Goal: Obtain resource: Obtain resource

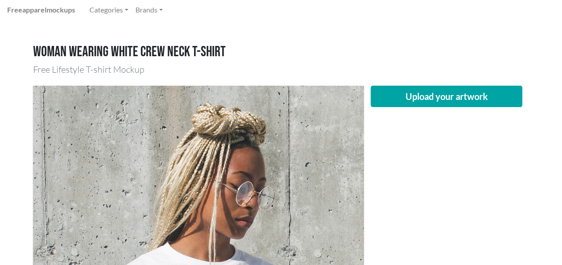
scroll to position [24, 0]
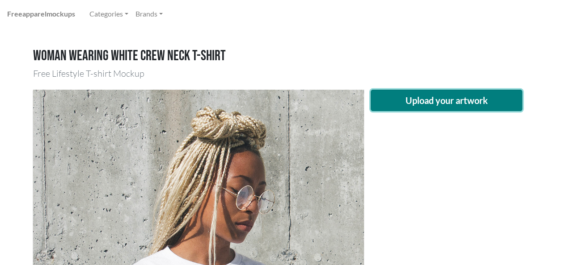
click at [431, 105] on button "Upload your artwork" at bounding box center [447, 100] width 152 height 21
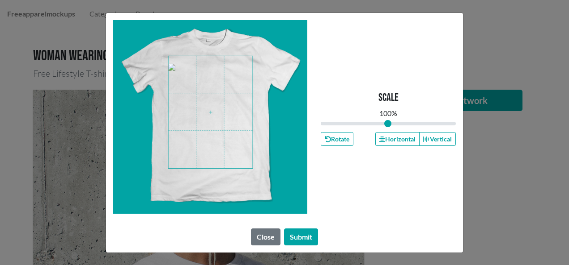
click at [235, 109] on span at bounding box center [211, 112] width 84 height 112
drag, startPoint x: 388, startPoint y: 122, endPoint x: 382, endPoint y: 122, distance: 5.8
type input "0.91"
click at [382, 122] on input "range" at bounding box center [387, 124] width 135 height 10
click at [198, 120] on span at bounding box center [211, 112] width 84 height 112
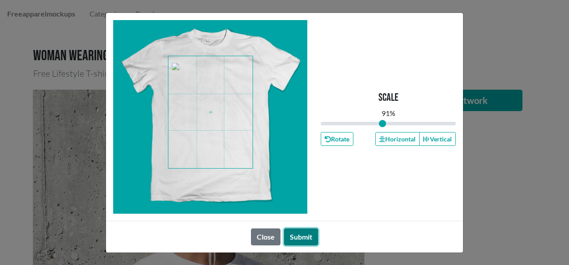
click at [295, 243] on button "Submit" at bounding box center [301, 237] width 34 height 17
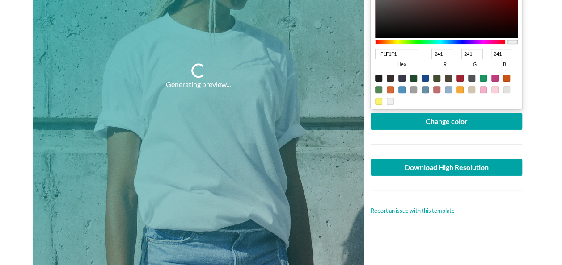
scroll to position [258, 0]
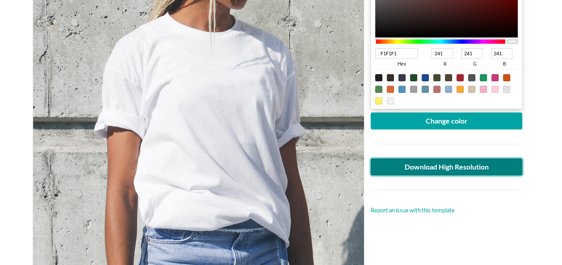
click at [445, 164] on link "Download High Resolution" at bounding box center [447, 167] width 152 height 17
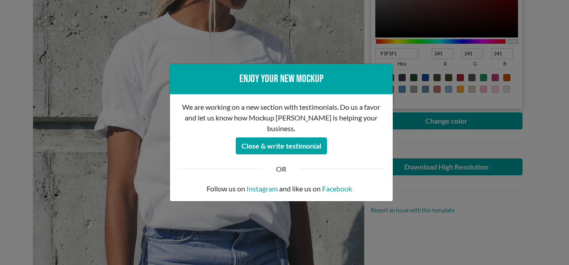
click at [423, 142] on div "Enjoy your new mockup We are working on a new section with testimonials. Do us …" at bounding box center [284, 132] width 569 height 265
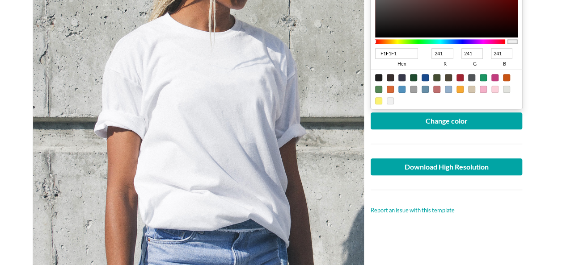
drag, startPoint x: 435, startPoint y: 52, endPoint x: 467, endPoint y: 56, distance: 32.4
click at [467, 56] on div "F1F1F1 hex 241 r 241 g 241 b 100 a" at bounding box center [446, 58] width 143 height 24
type input "02F1F1"
type input "2"
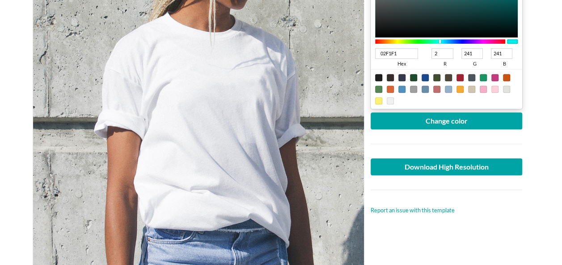
type input "16F1F1"
type input "22"
type input "DDF1F1"
type input "221"
type input "DD01F1"
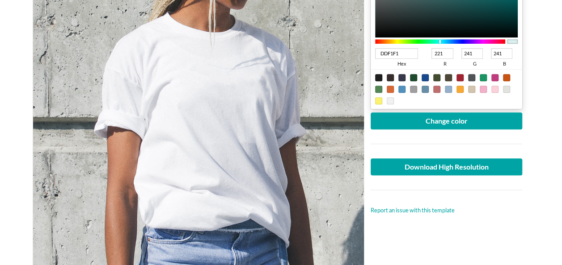
type input "1"
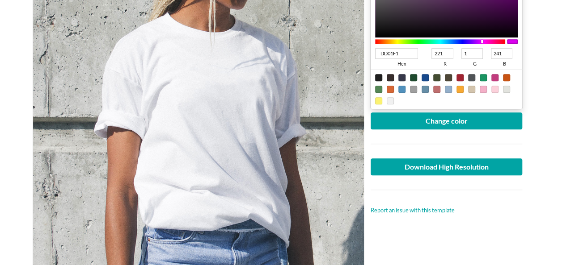
type input "DD0BF1"
type input "11"
type input "DD74F1"
type input "116"
type input "DD7401"
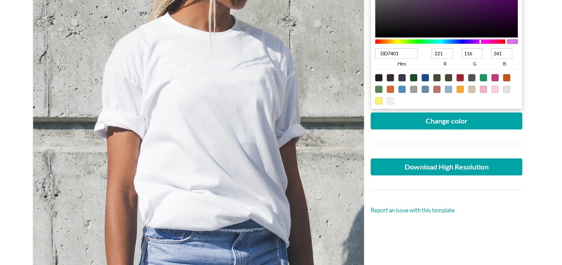
type input "1"
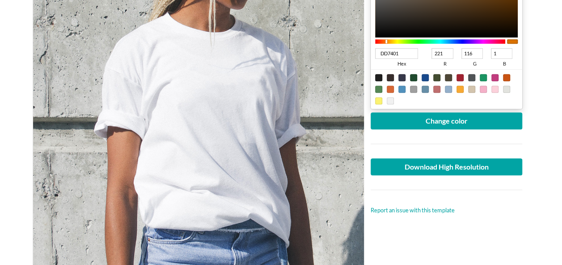
type input "DD7410"
type input "16"
type input "DD74A1"
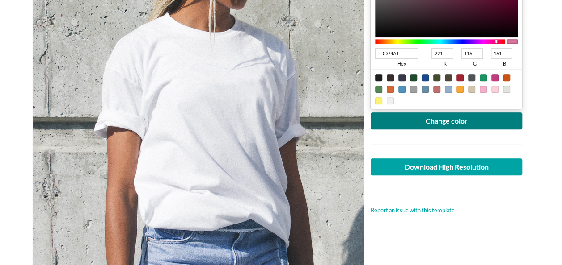
type input "161"
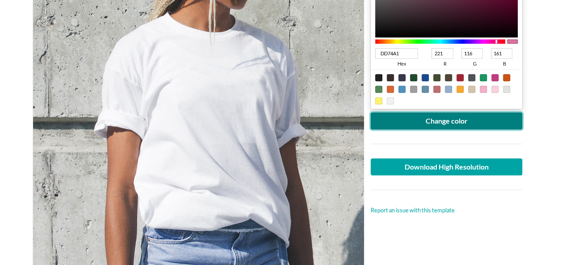
click at [433, 122] on button "Change color" at bounding box center [447, 121] width 152 height 17
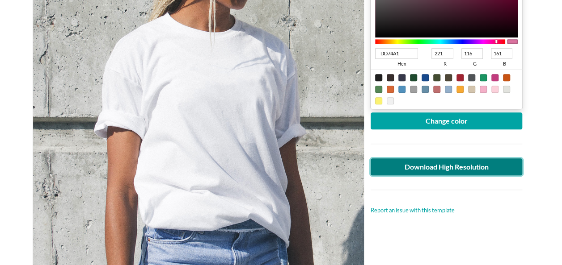
click at [434, 164] on link "Download High Resolution" at bounding box center [447, 167] width 152 height 17
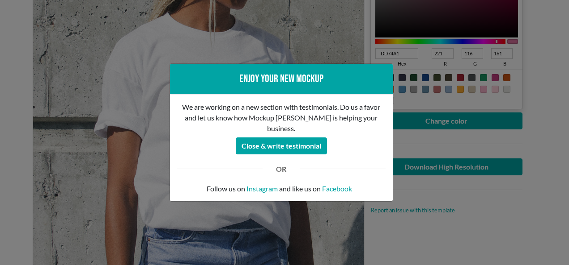
click at [416, 56] on div "Enjoy your new mockup We are working on a new section with testimonials. Do us …" at bounding box center [284, 132] width 569 height 265
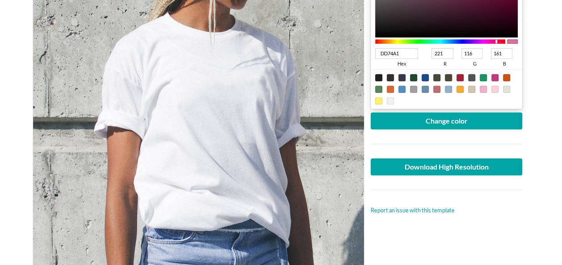
drag, startPoint x: 438, startPoint y: 52, endPoint x: 504, endPoint y: 56, distance: 65.9
click at [504, 56] on div "DD74A1 hex 221 r 116 g 161 b 100 a" at bounding box center [446, 58] width 143 height 24
type input "1674A1"
type input "22"
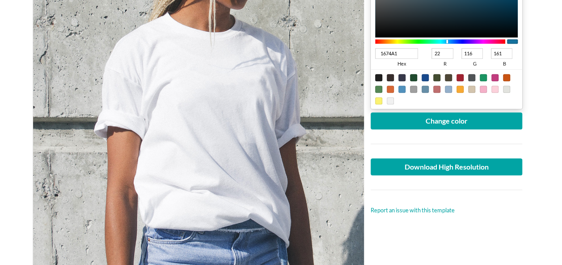
type input "0274A1"
type input "2"
type input "1574A1"
type input "21"
type input "DB74A1"
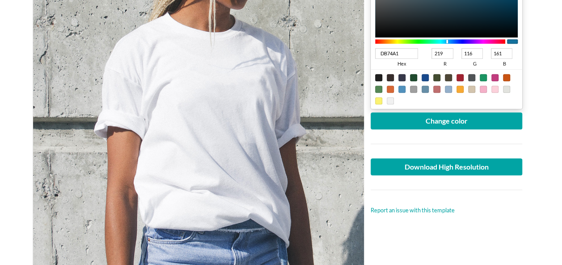
type input "219"
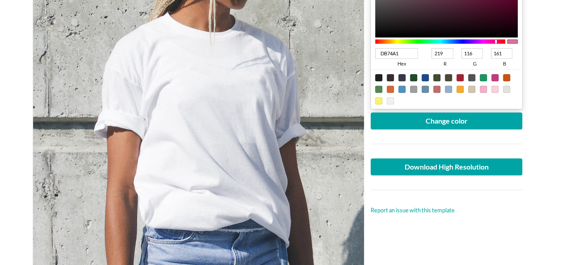
type input "DB06A1"
type input "6"
type input "DB3EA1"
type input "62"
type input "DBFFA1"
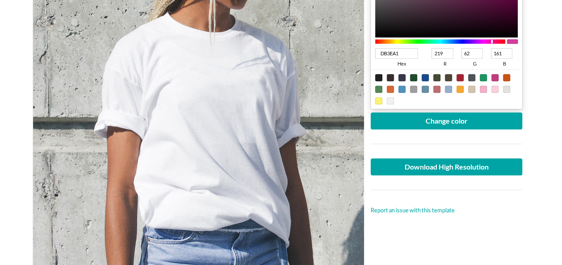
type input "621"
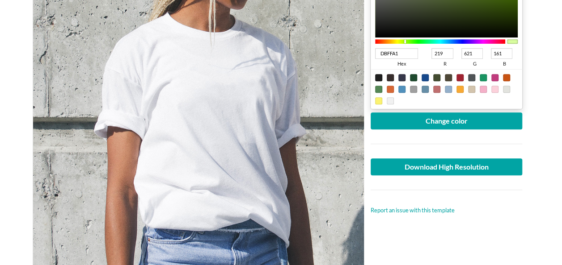
type input "DB3EA1"
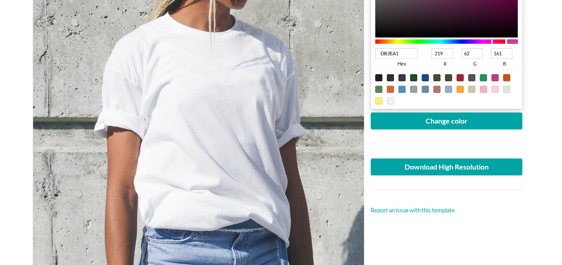
type input "62"
type input "DB3E01"
type input "1"
type input "DB3E0C"
type input "12"
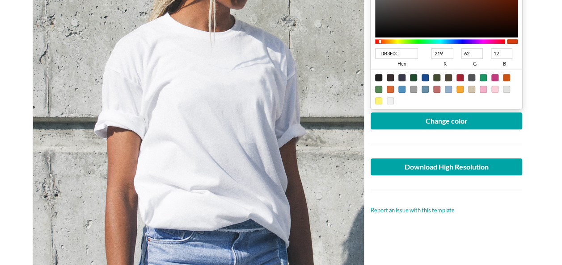
type input "DB3E79"
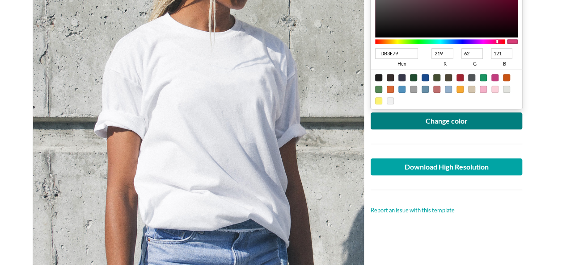
type input "121"
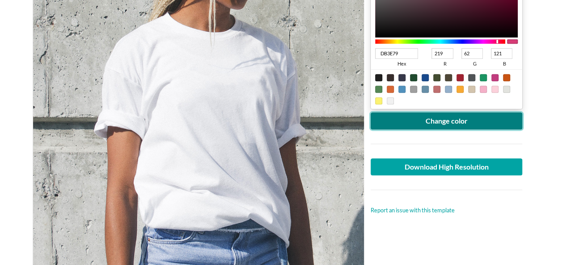
click at [480, 121] on button "Change color" at bounding box center [447, 121] width 152 height 17
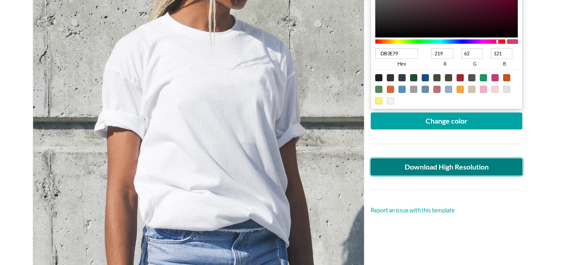
click at [401, 165] on link "Download High Resolution" at bounding box center [447, 167] width 152 height 17
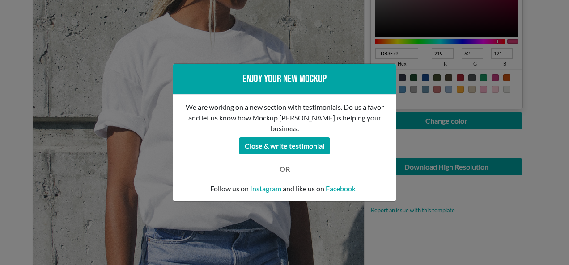
click at [389, 139] on div "We are working on a new section with testimonials. Do us a favor and let us kno…" at bounding box center [284, 148] width 223 height 107
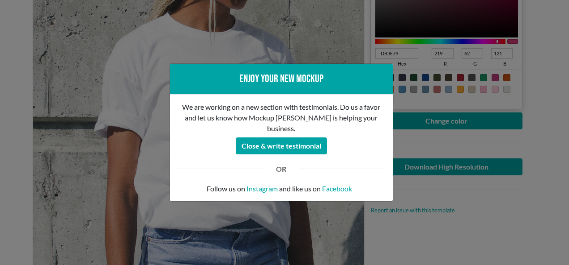
click at [410, 137] on div "Enjoy your new mockup We are working on a new section with testimonials. Do us …" at bounding box center [284, 132] width 569 height 265
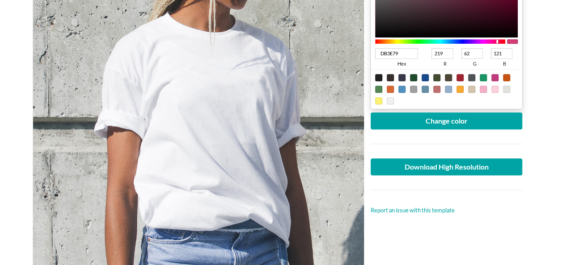
drag, startPoint x: 436, startPoint y: 54, endPoint x: 471, endPoint y: 51, distance: 35.0
click at [471, 51] on div "DB3E79 hex 219 r 62 g 121 b 100 a" at bounding box center [446, 58] width 143 height 24
type input "163E79"
type input "22"
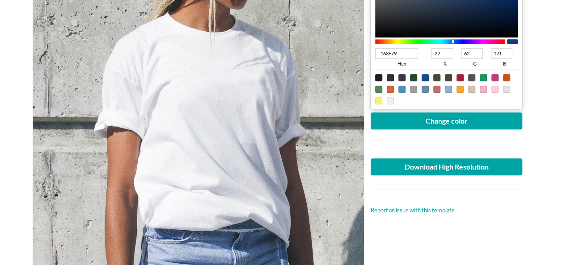
type input "E43E79"
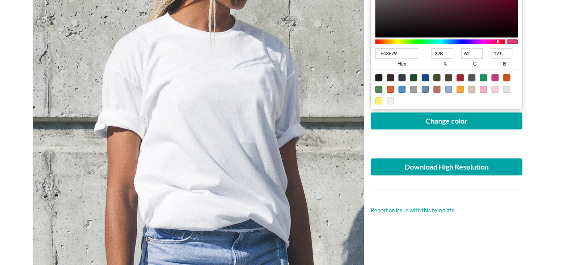
type input "228"
type input "E40179"
type input "1"
type input "E41379"
type input "19"
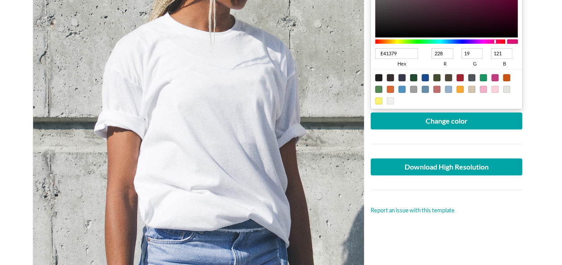
type input "E4BF79"
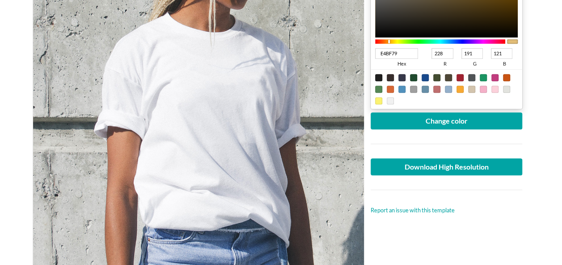
type input "191"
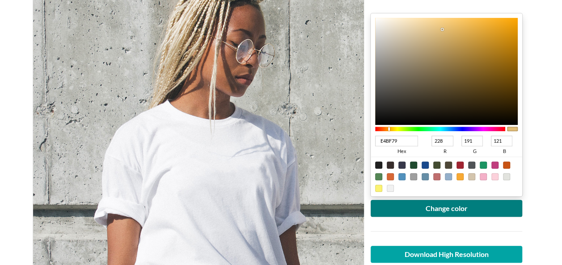
scroll to position [169, 0]
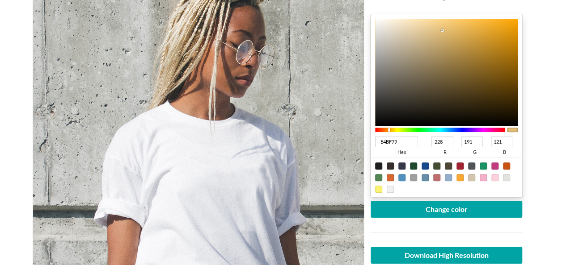
click at [476, 142] on input "191" at bounding box center [471, 142] width 21 height 11
type input "E41379"
type input "19"
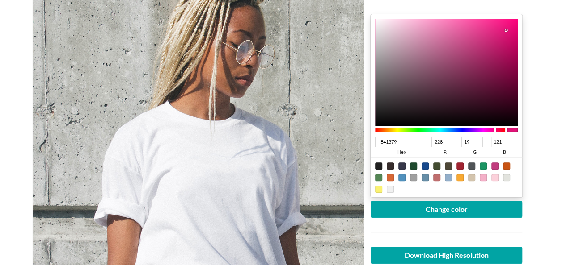
type input "E4C679"
click at [476, 142] on input "198" at bounding box center [471, 142] width 21 height 11
type input "198"
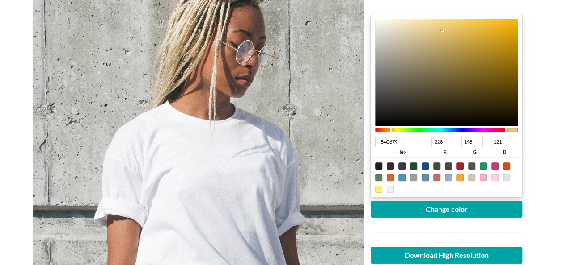
type input "E4C602"
type input "2"
type input "E4C615"
type input "21"
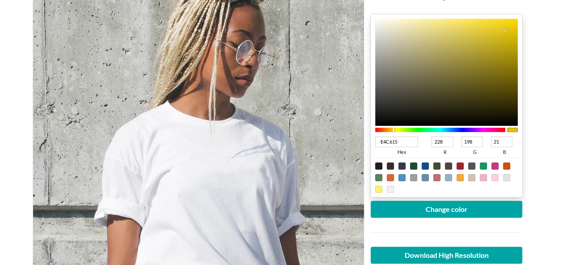
type input "E4C6D3"
type input "211"
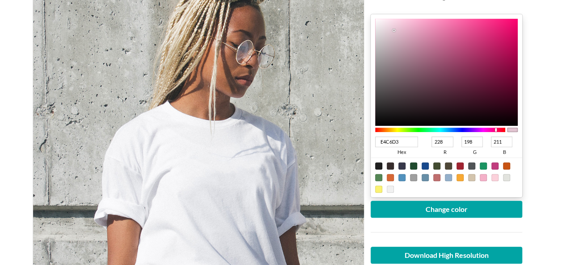
type input "E4C6FF"
type input "2112"
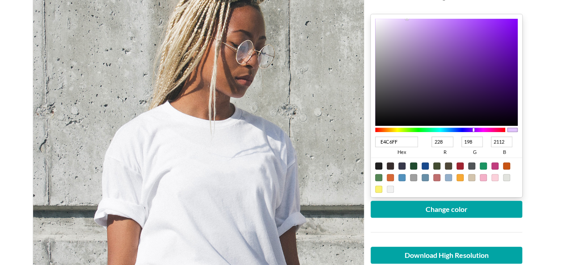
type input "E4C6D3"
type input "211"
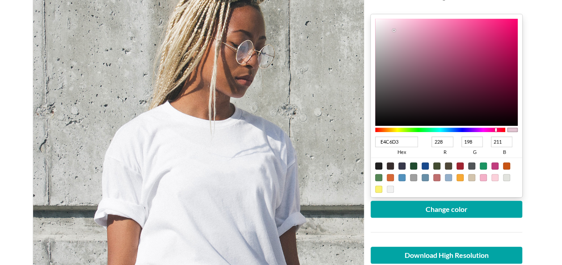
type input "E4C615"
type input "21"
type input "E4C6D4"
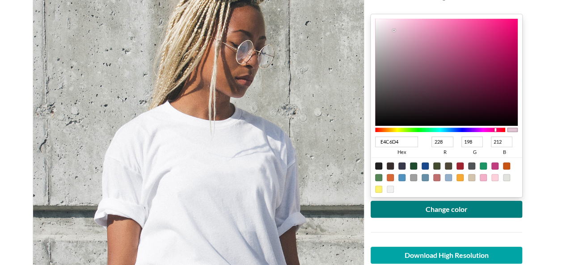
type input "212"
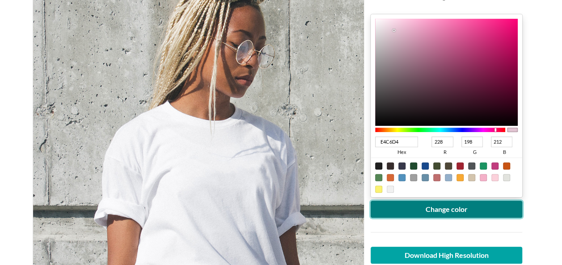
click at [469, 206] on button "Change color" at bounding box center [447, 209] width 152 height 17
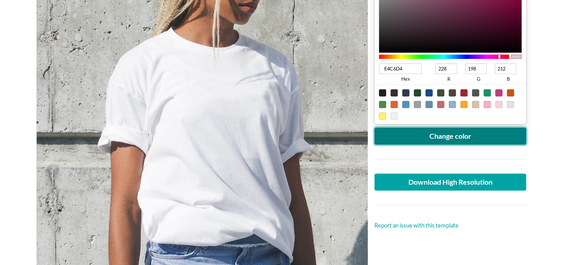
scroll to position [244, 0]
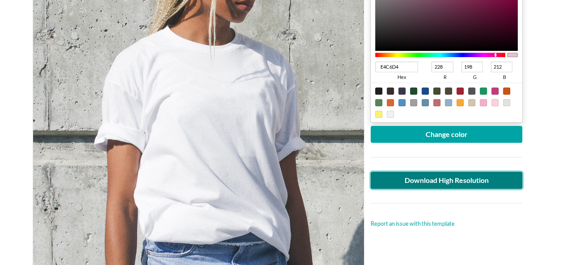
click at [394, 184] on link "Download High Resolution" at bounding box center [447, 180] width 152 height 17
